Goal: Communication & Community: Ask a question

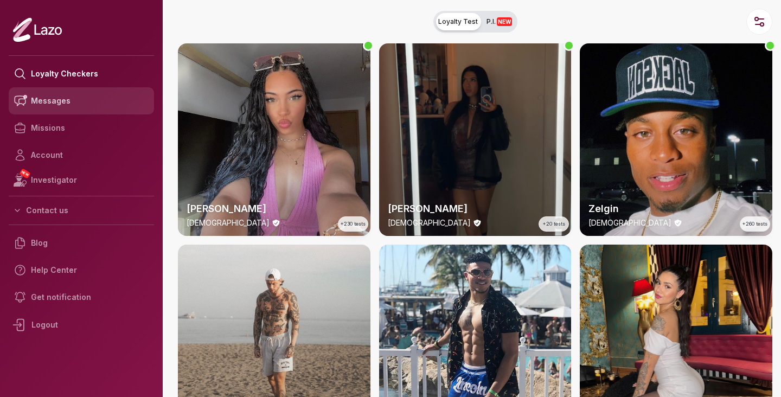
click at [81, 94] on link "Messages" at bounding box center [81, 100] width 145 height 27
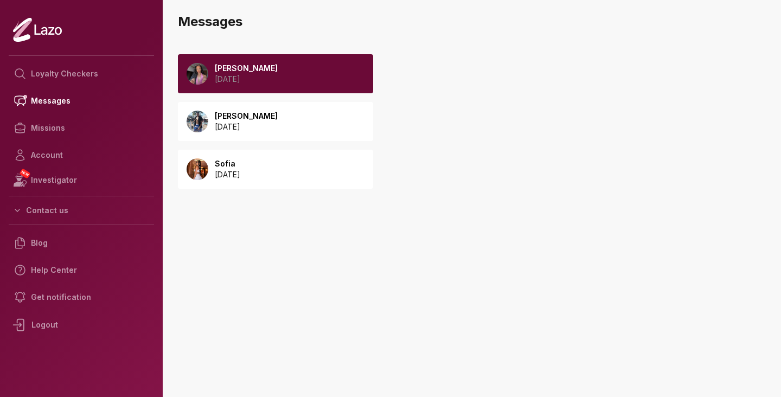
click at [275, 75] on p "2025 September 24" at bounding box center [246, 79] width 63 height 11
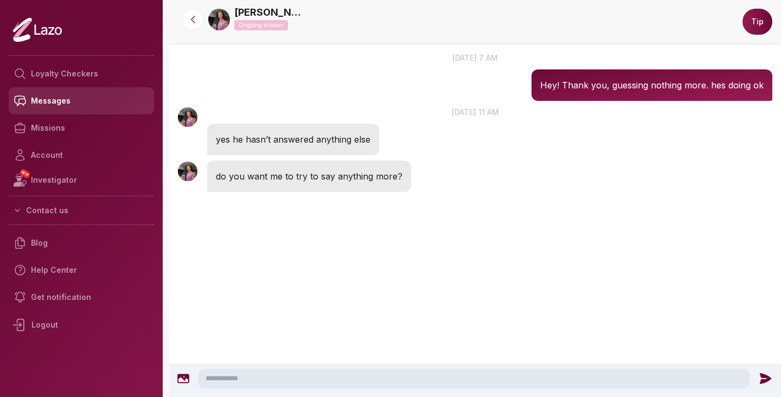
scroll to position [1467, 0]
click at [44, 103] on link "Messages" at bounding box center [81, 100] width 145 height 27
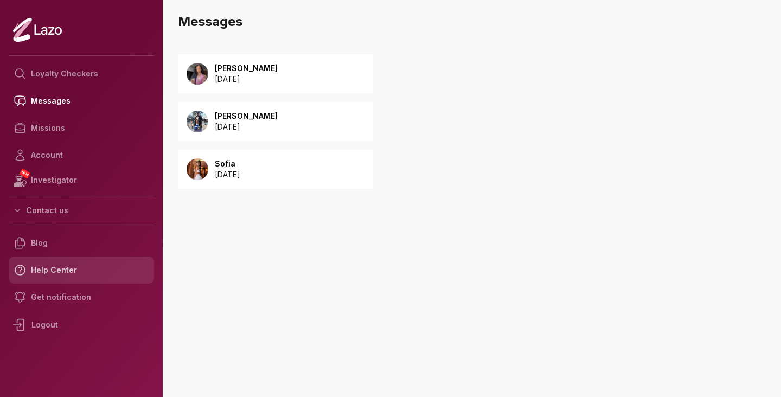
click at [67, 271] on link "Help Center" at bounding box center [81, 269] width 145 height 27
